Goal: Task Accomplishment & Management: Complete application form

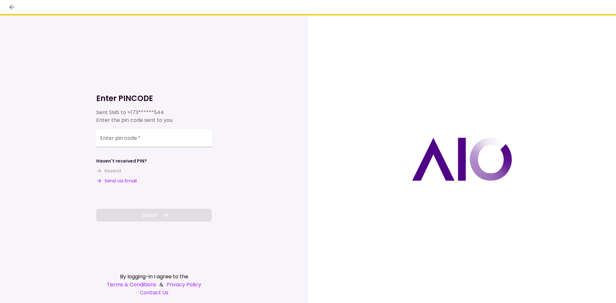
click at [122, 181] on button "Send via Email" at bounding box center [116, 181] width 40 height 7
click at [111, 138] on div "Enter pin code   *" at bounding box center [153, 138] width 115 height 18
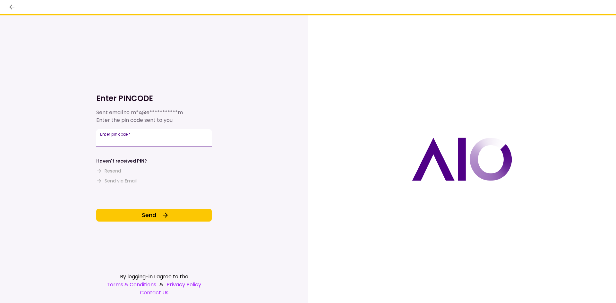
type input "******"
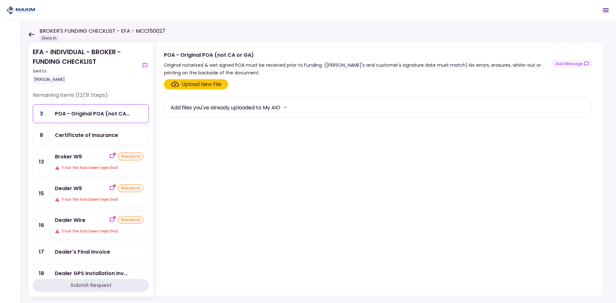
click at [72, 157] on div "Broker W9" at bounding box center [68, 157] width 27 height 8
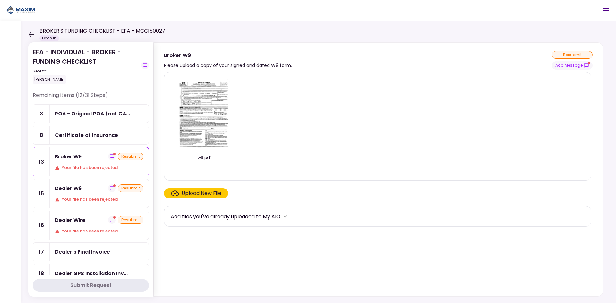
click at [199, 112] on img at bounding box center [204, 114] width 57 height 73
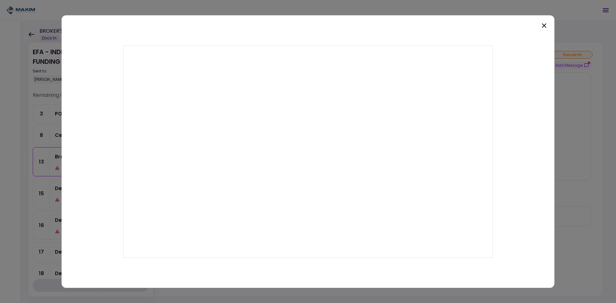
click at [544, 25] on icon at bounding box center [544, 25] width 8 height 8
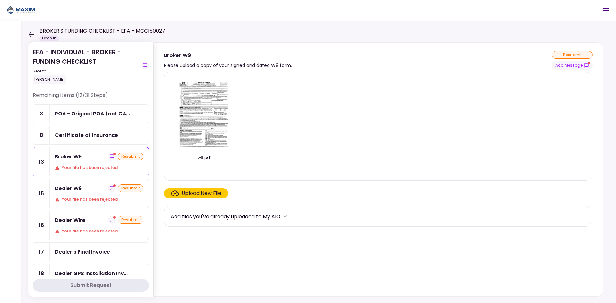
click at [78, 189] on div "Dealer W9" at bounding box center [68, 188] width 27 height 8
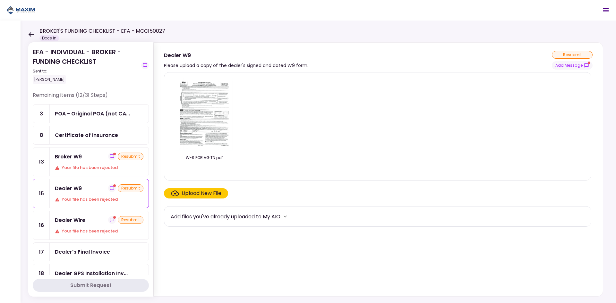
click at [194, 193] on div "Upload New File" at bounding box center [202, 194] width 40 height 8
click at [0, 0] on input "Upload New File" at bounding box center [0, 0] width 0 height 0
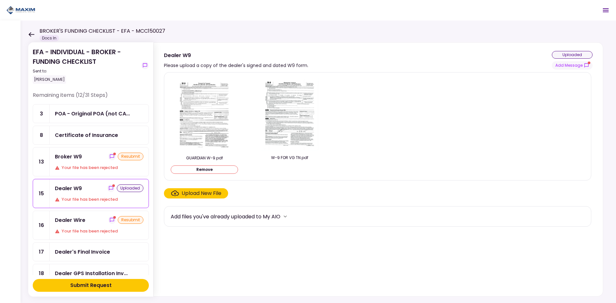
click at [76, 220] on div "Dealer Wire" at bounding box center [70, 220] width 30 height 8
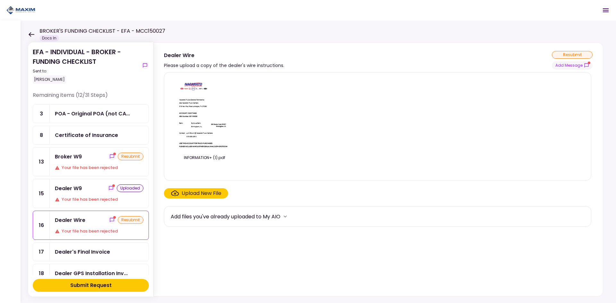
click at [210, 117] on img at bounding box center [204, 114] width 57 height 73
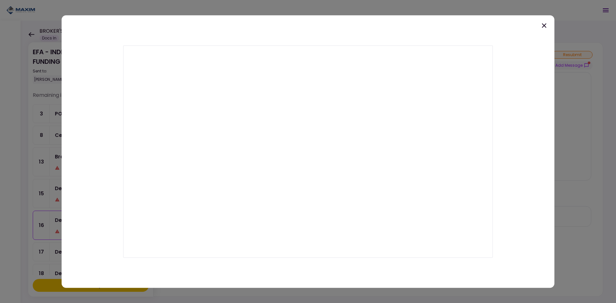
click at [547, 25] on icon at bounding box center [544, 25] width 8 height 8
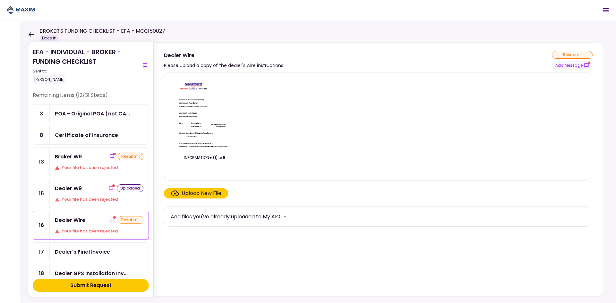
click at [208, 194] on div "Upload New File" at bounding box center [202, 194] width 40 height 8
click at [0, 0] on input "Upload New File" at bounding box center [0, 0] width 0 height 0
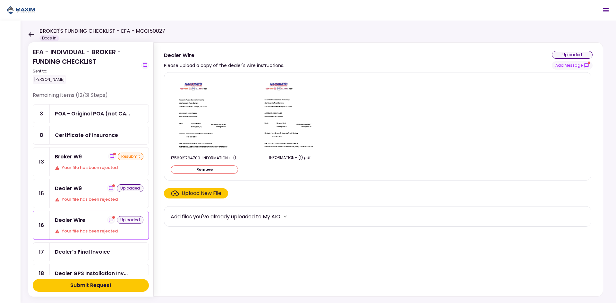
click at [111, 283] on div "Submit Request" at bounding box center [90, 286] width 41 height 8
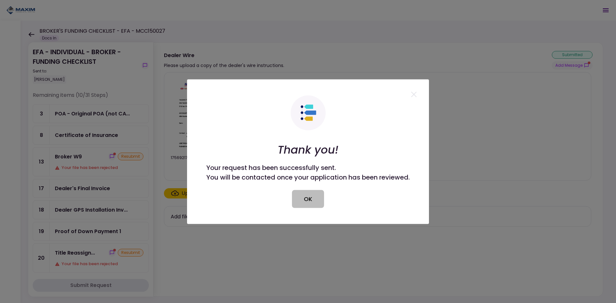
click at [300, 202] on button "OK" at bounding box center [308, 199] width 32 height 18
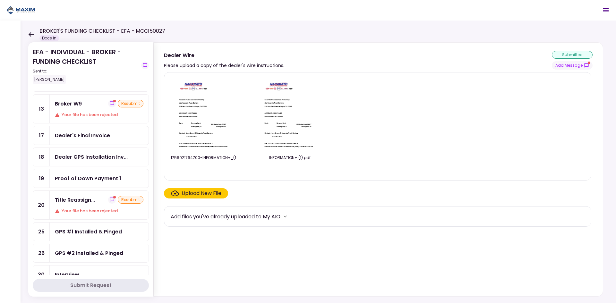
scroll to position [64, 0]
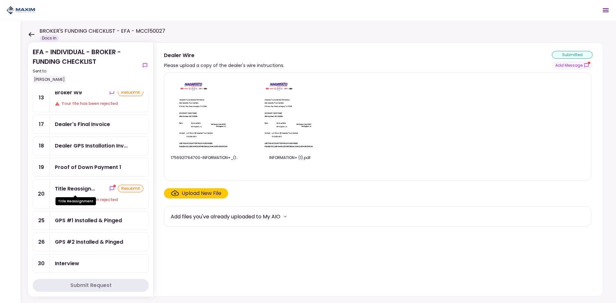
click at [84, 189] on div "Title Reassign..." at bounding box center [75, 189] width 40 height 8
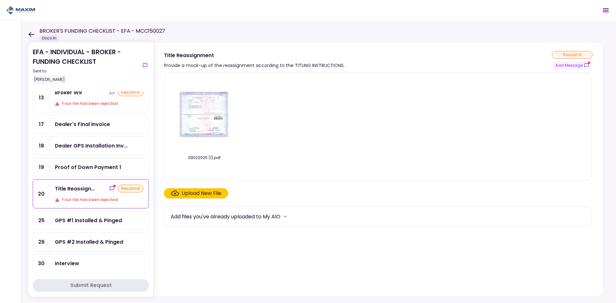
click at [188, 194] on div "Upload New File" at bounding box center [202, 194] width 40 height 8
click at [0, 0] on input "Upload New File" at bounding box center [0, 0] width 0 height 0
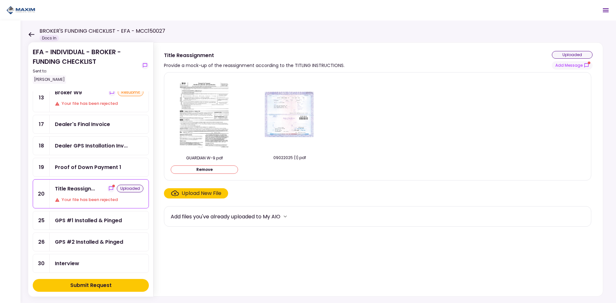
click at [180, 194] on div "Upload New File" at bounding box center [196, 194] width 50 height 8
click at [0, 0] on input "Upload New File" at bounding box center [0, 0] width 0 height 0
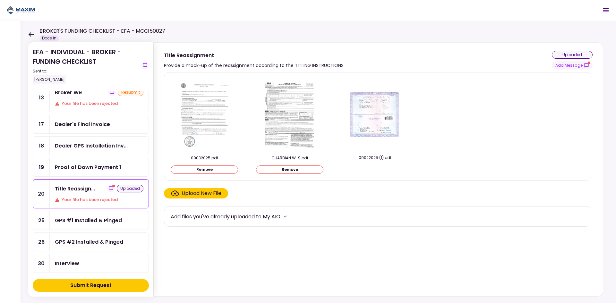
click at [100, 284] on div "Submit Request" at bounding box center [90, 286] width 41 height 8
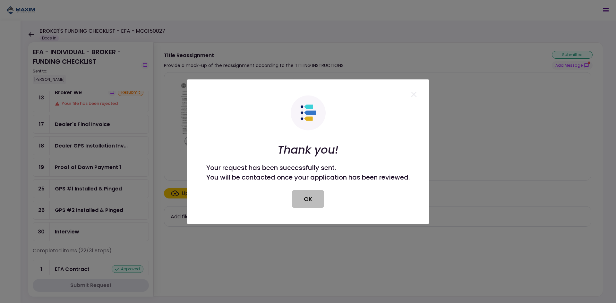
click at [308, 199] on button "OK" at bounding box center [308, 199] width 32 height 18
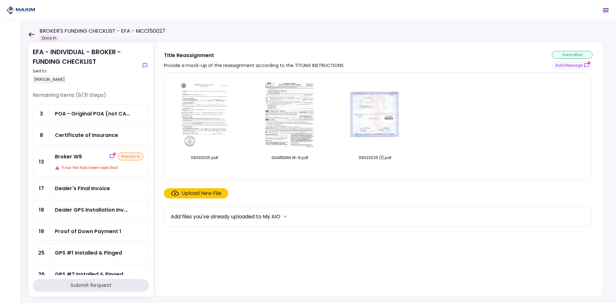
click at [74, 152] on div "Broker W9 resubmit Your file has been rejected" at bounding box center [99, 162] width 99 height 29
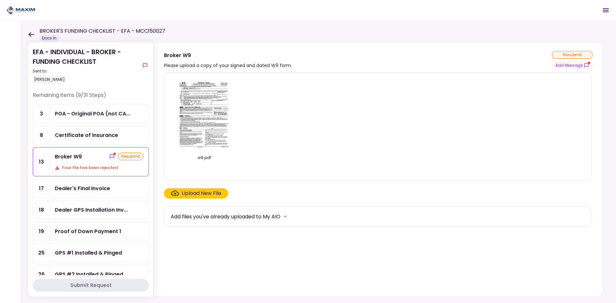
click at [205, 107] on img at bounding box center [204, 114] width 57 height 73
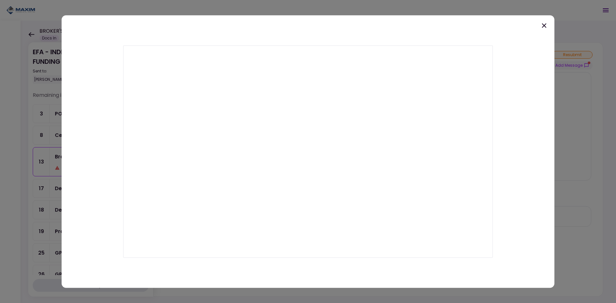
click at [545, 26] on icon at bounding box center [544, 25] width 4 height 4
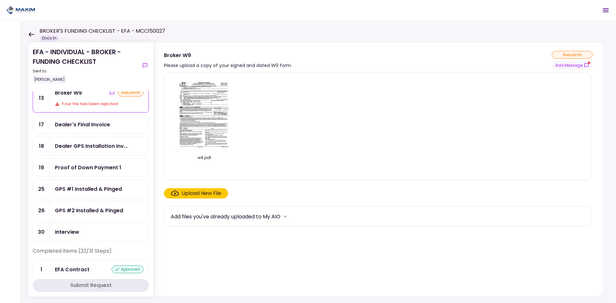
scroll to position [64, 0]
